Goal: Transaction & Acquisition: Book appointment/travel/reservation

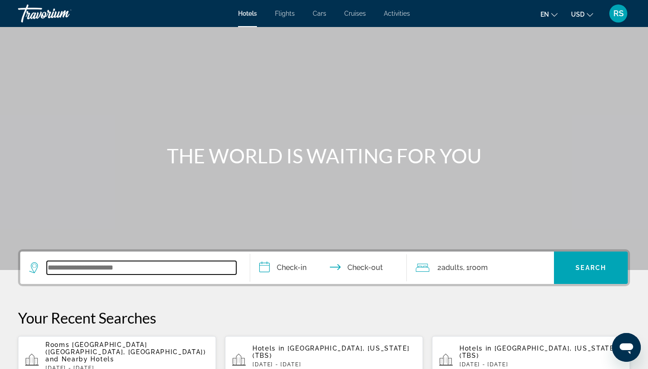
click at [70, 268] on input "Search widget" at bounding box center [142, 268] width 190 height 14
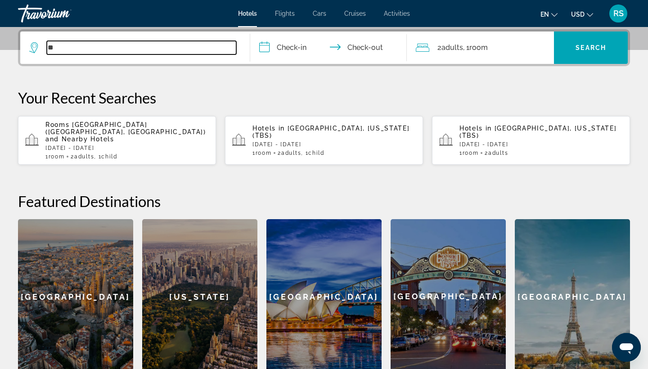
type input "*"
click at [118, 42] on input "**********" at bounding box center [142, 48] width 190 height 14
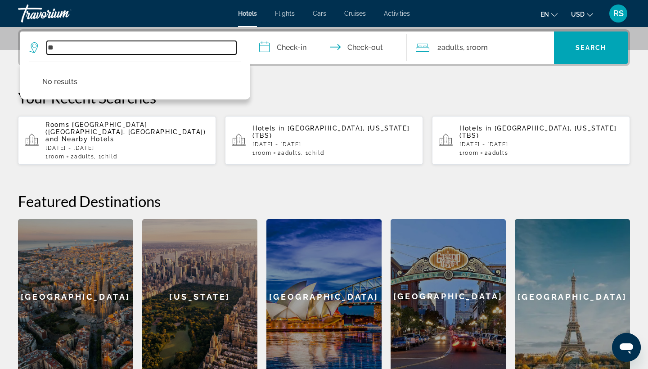
type input "*"
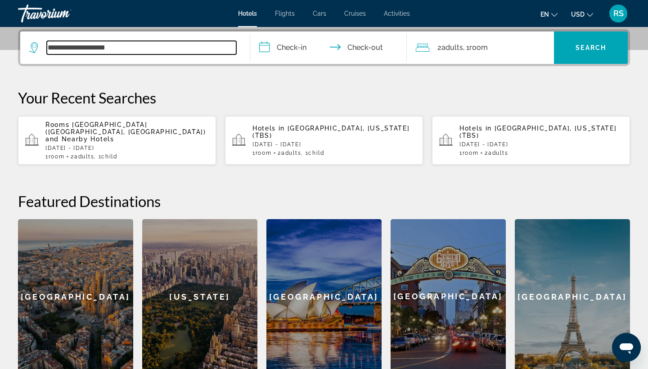
type input "**********"
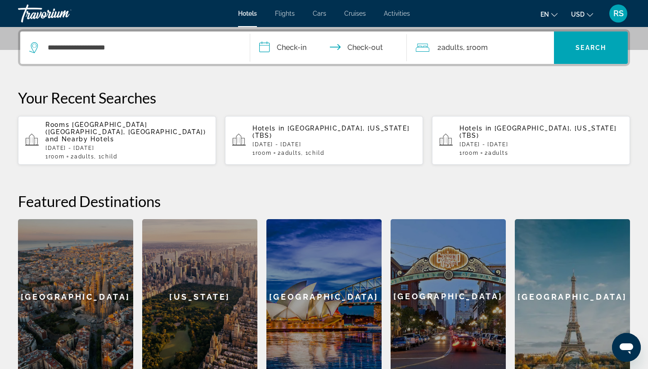
click at [311, 141] on p "[DATE] - [DATE]" at bounding box center [334, 144] width 163 height 6
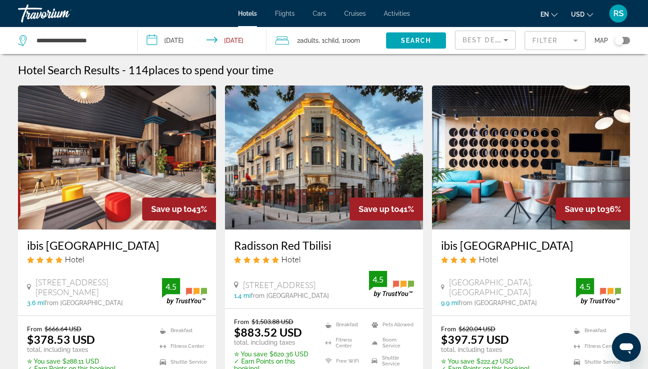
click at [577, 40] on mat-form-field "Filter" at bounding box center [555, 40] width 61 height 19
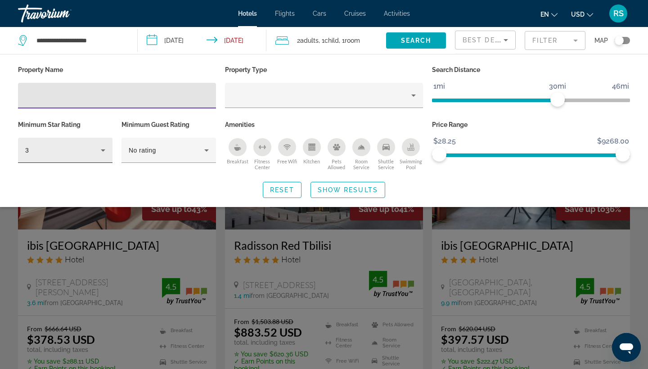
click at [102, 151] on icon "Hotel Filters" at bounding box center [103, 150] width 11 height 11
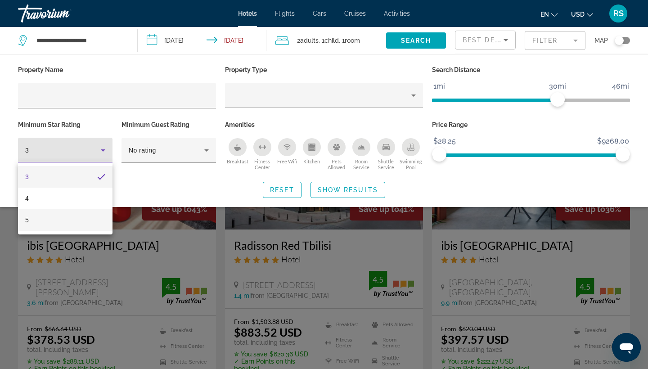
click at [56, 223] on mat-option "5" at bounding box center [65, 220] width 95 height 22
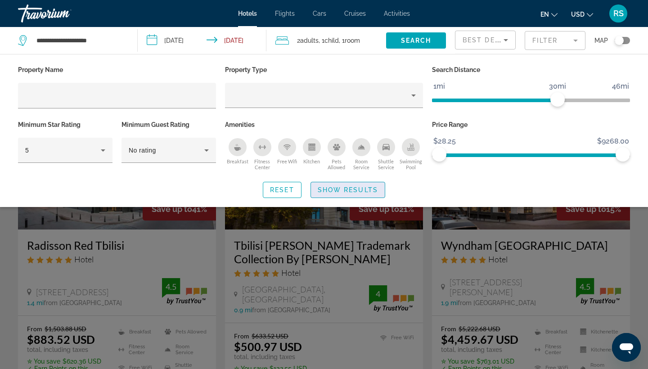
click at [360, 187] on span "Show Results" at bounding box center [348, 189] width 60 height 7
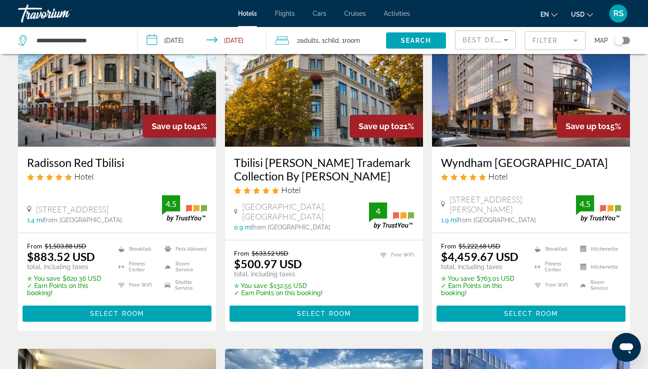
scroll to position [83, 0]
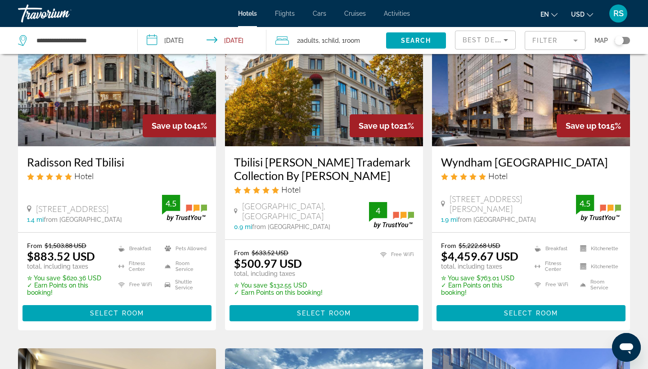
click at [105, 158] on h3 "Radisson Red Tbilisi" at bounding box center [117, 162] width 180 height 14
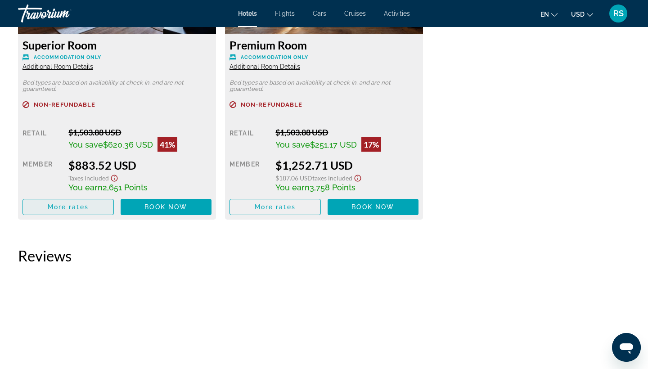
scroll to position [1351, 0]
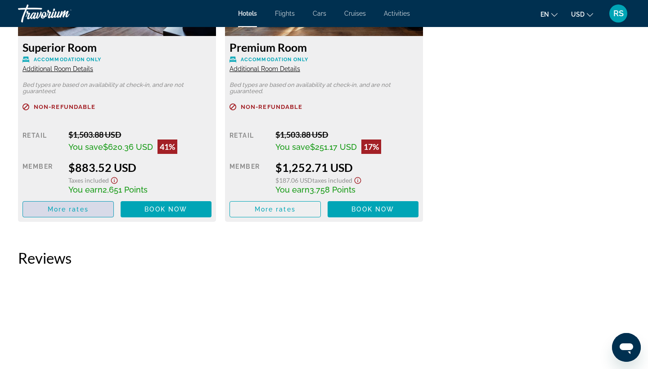
click at [68, 213] on span "More rates" at bounding box center [68, 209] width 41 height 7
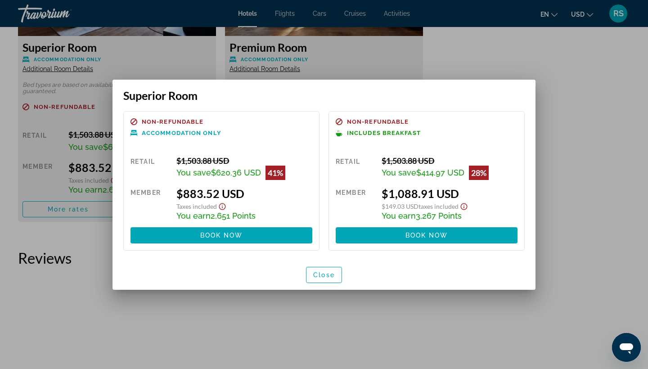
scroll to position [0, 0]
click at [331, 274] on span "Close" at bounding box center [324, 275] width 22 height 7
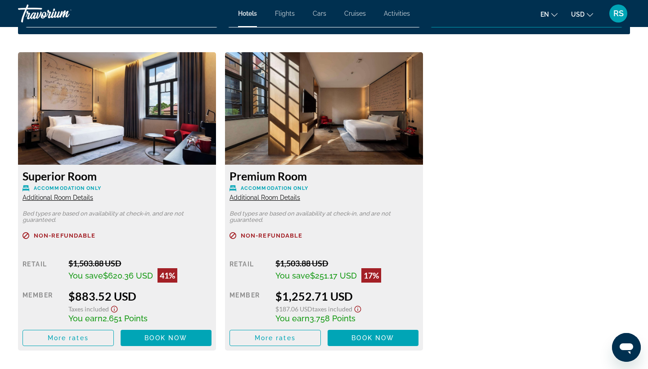
scroll to position [1243, 0]
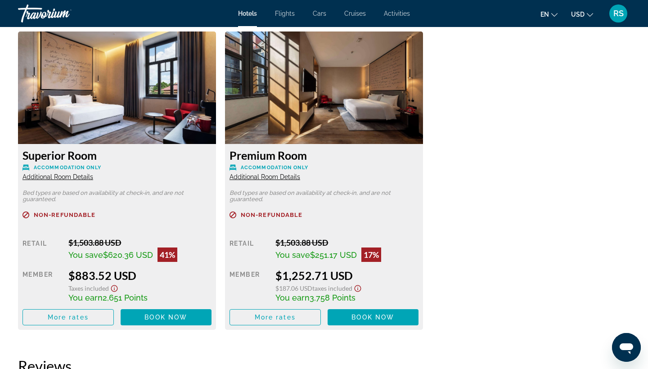
click at [278, 177] on span "Additional Room Details" at bounding box center [265, 176] width 71 height 7
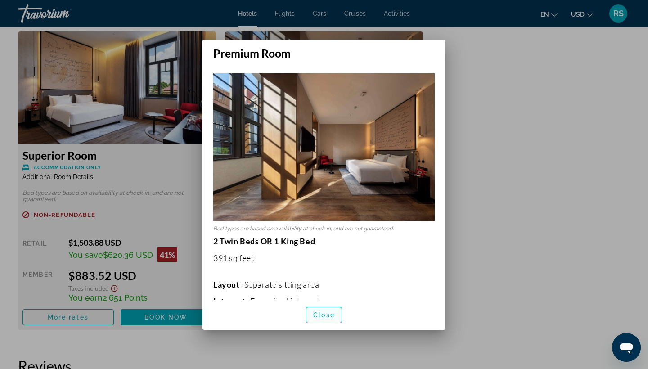
click at [323, 317] on span "Close" at bounding box center [324, 315] width 22 height 7
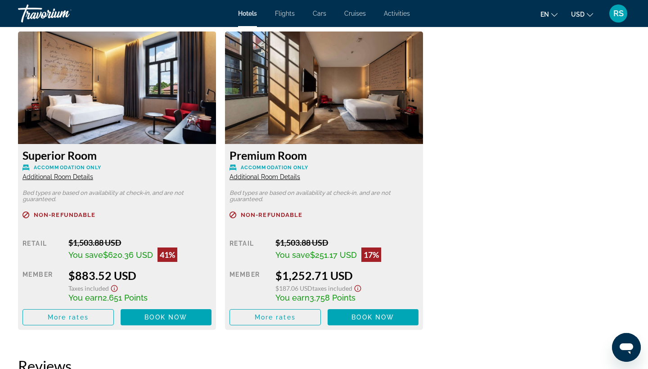
scroll to position [1243, 0]
click at [73, 179] on span "Additional Room Details" at bounding box center [58, 176] width 71 height 7
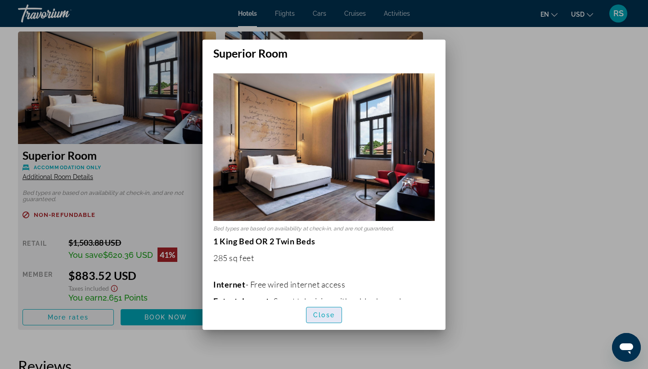
click at [333, 315] on span "Close" at bounding box center [324, 315] width 22 height 7
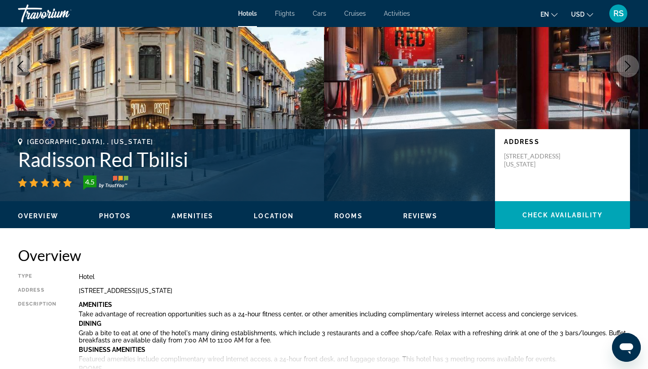
scroll to position [95, 0]
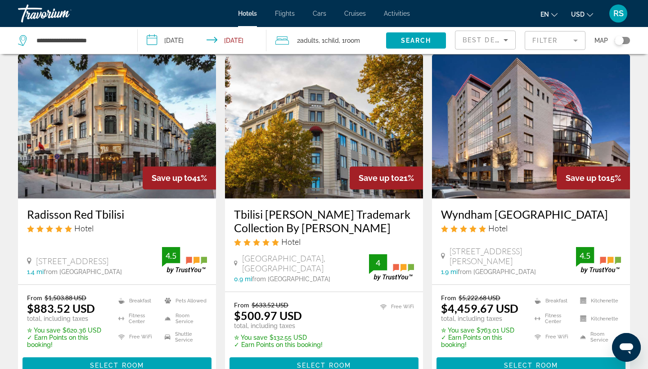
scroll to position [33, 0]
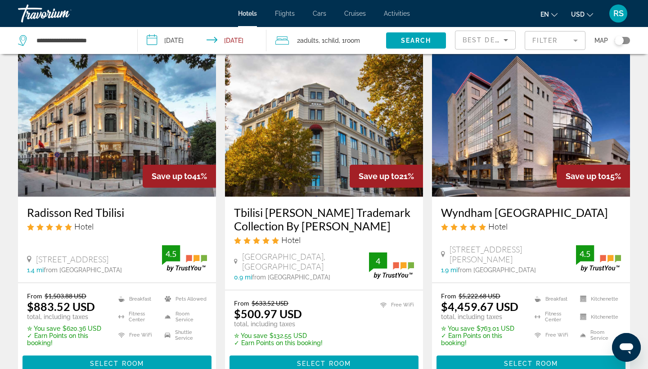
drag, startPoint x: 127, startPoint y: 213, endPoint x: 108, endPoint y: 213, distance: 18.9
click at [303, 175] on img "Main content" at bounding box center [324, 125] width 198 height 144
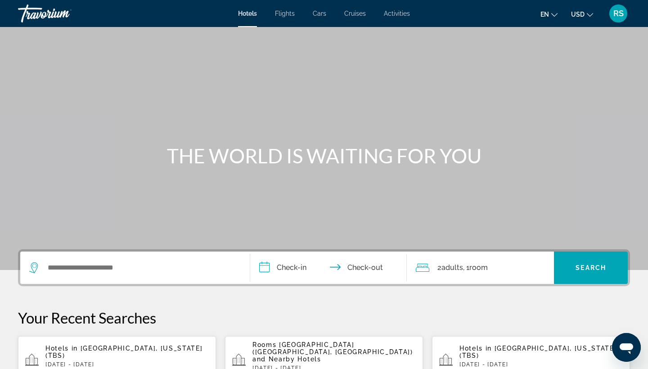
click at [95, 354] on div "Hotels in Tbilisi, Georgia (TBS) Wed, 17 Sep - Sun, 21 Sep 1 Room rooms 2 Adult…" at bounding box center [126, 361] width 163 height 32
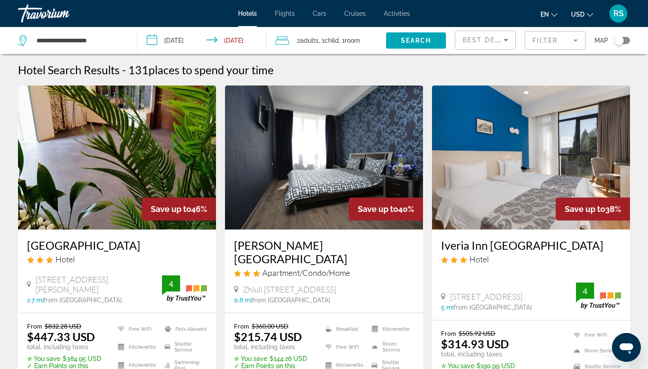
click at [577, 41] on mat-form-field "Filter" at bounding box center [555, 40] width 61 height 19
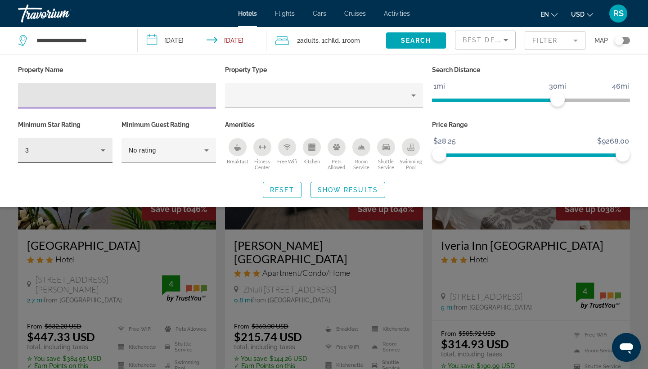
click at [106, 148] on icon "Hotel Filters" at bounding box center [103, 150] width 11 height 11
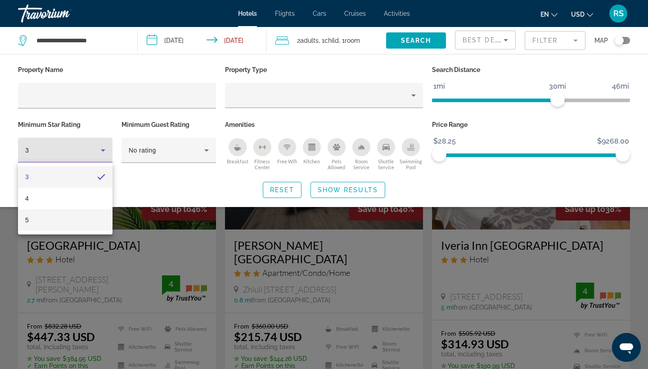
click at [85, 215] on mat-option "5" at bounding box center [65, 220] width 95 height 22
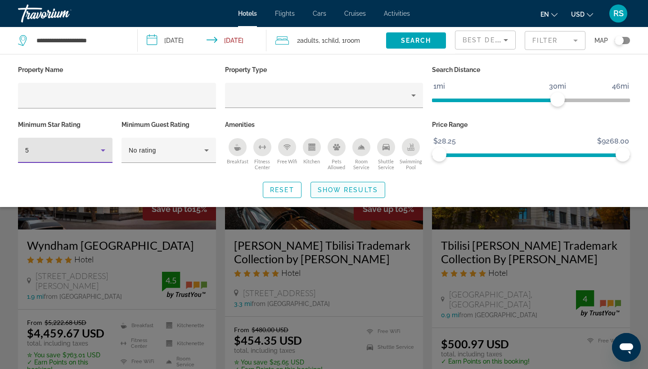
click at [323, 191] on span "Show Results" at bounding box center [348, 189] width 60 height 7
